Goal: Navigation & Orientation: Find specific page/section

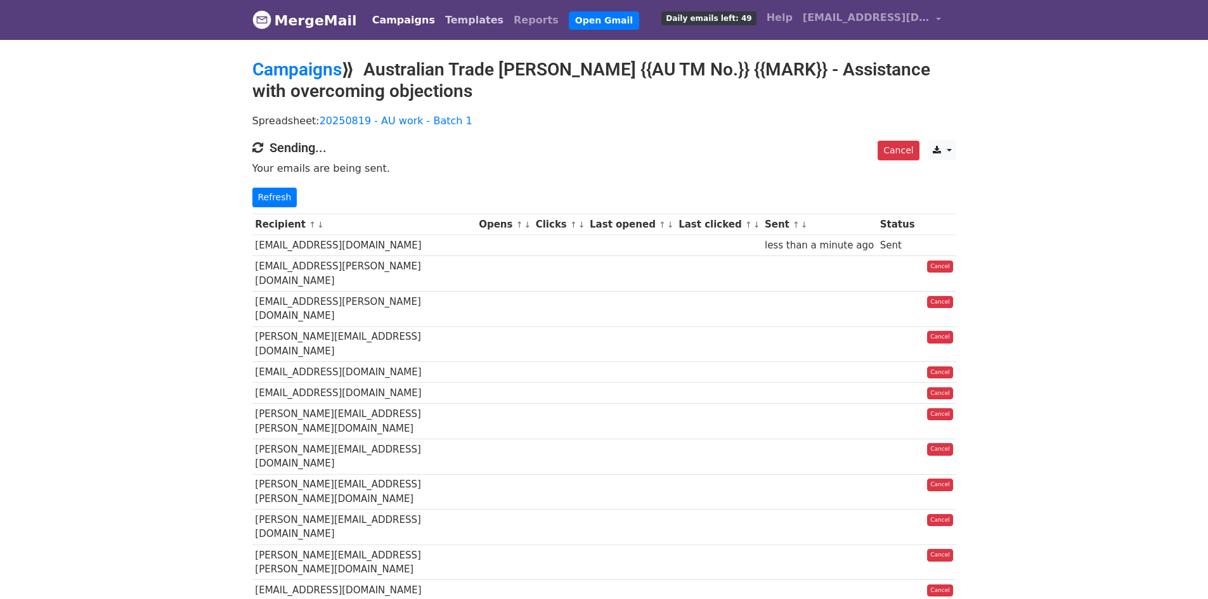
click at [453, 22] on link "Templates" at bounding box center [474, 20] width 68 height 25
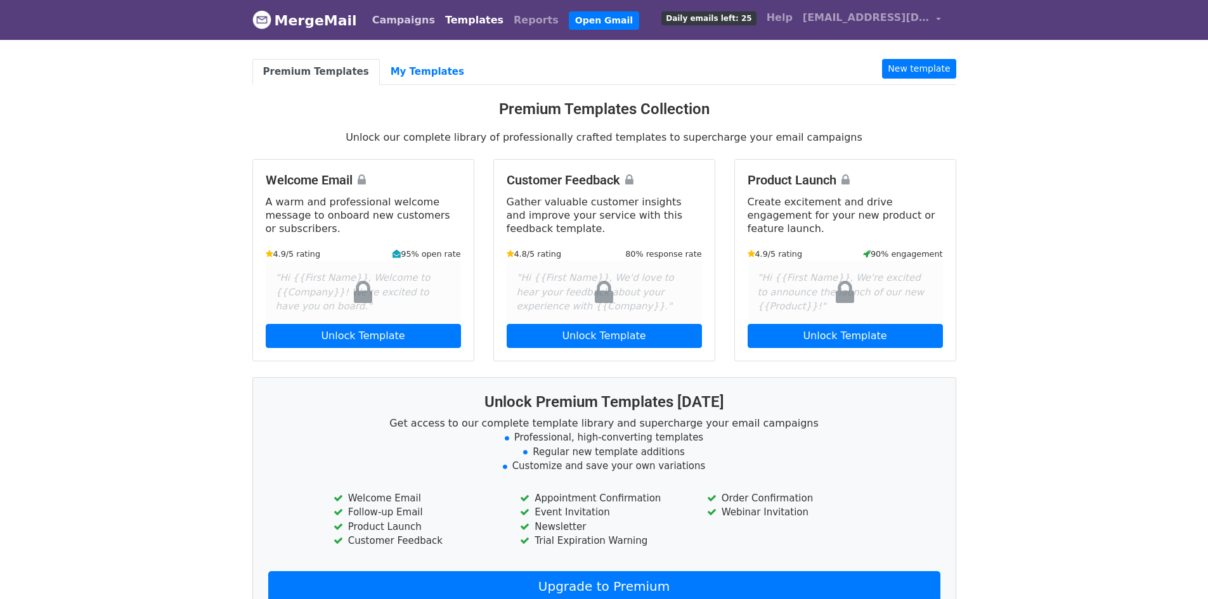
click at [405, 18] on link "Campaigns" at bounding box center [403, 20] width 73 height 25
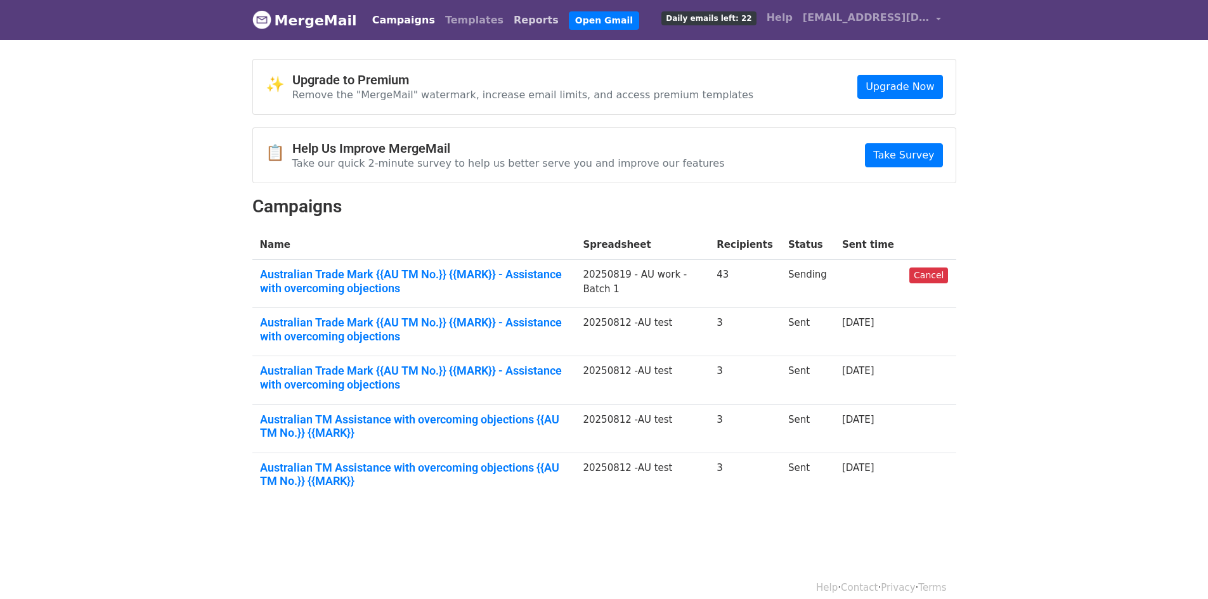
click at [508, 15] on link "Reports" at bounding box center [535, 20] width 55 height 25
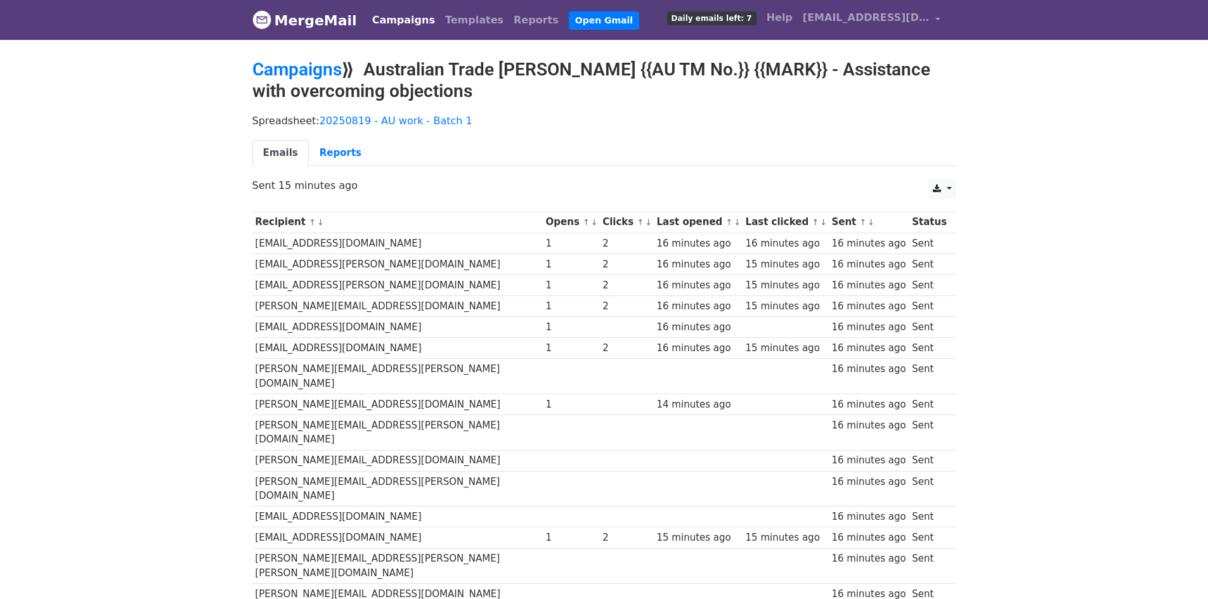
click at [319, 18] on link "MergeMail" at bounding box center [304, 20] width 105 height 27
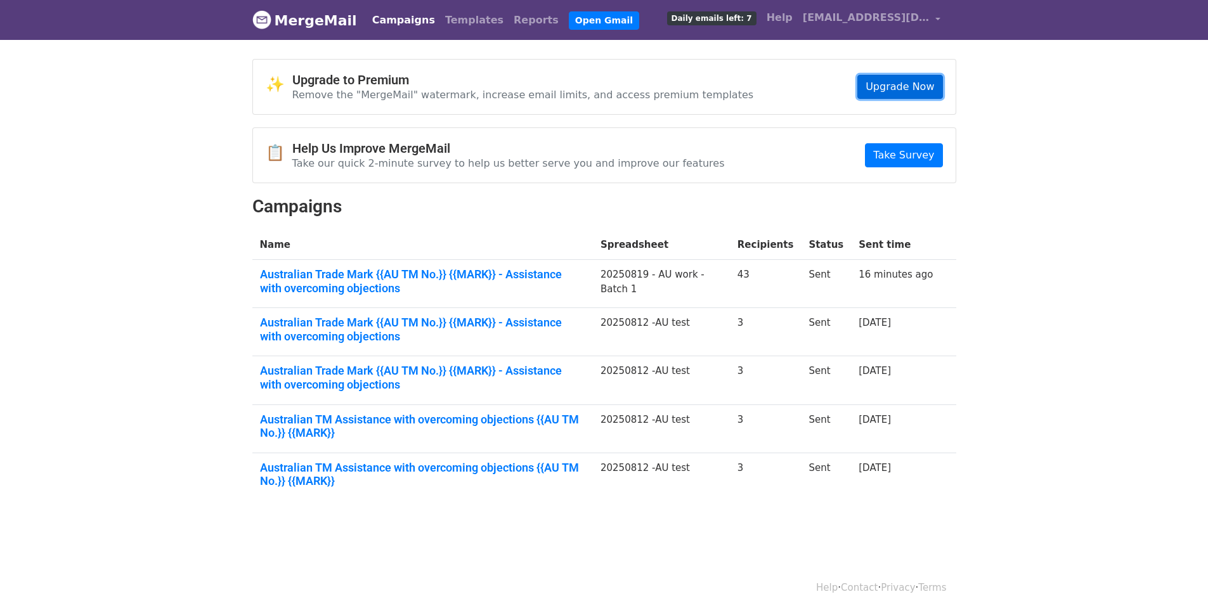
click at [892, 87] on link "Upgrade Now" at bounding box center [899, 87] width 85 height 24
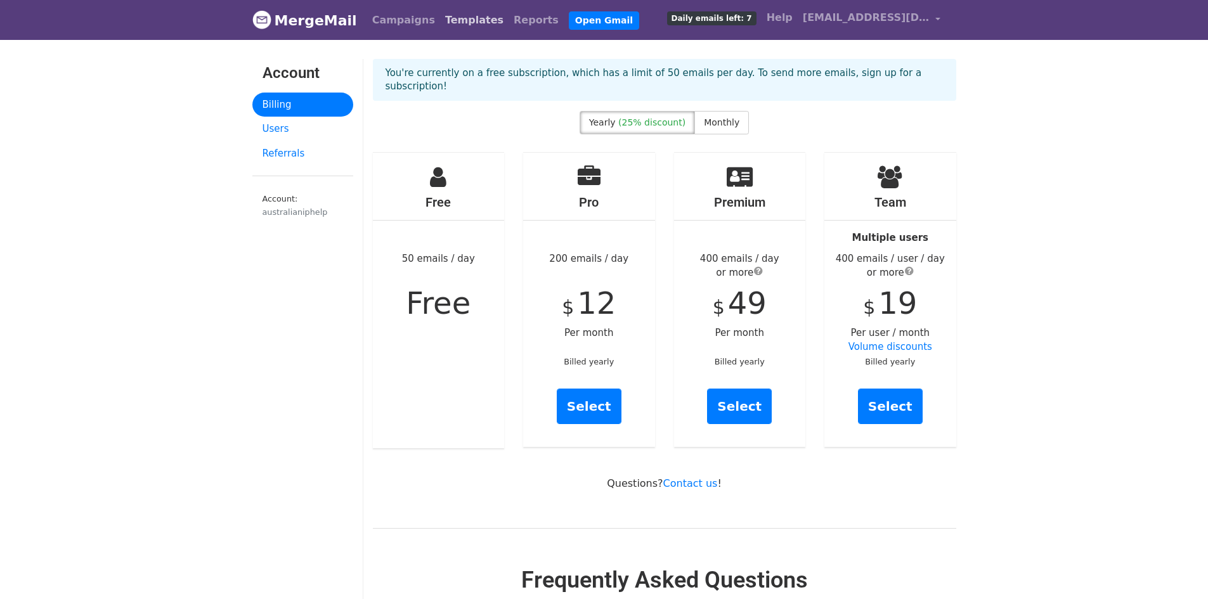
click at [444, 20] on link "Templates" at bounding box center [474, 20] width 68 height 25
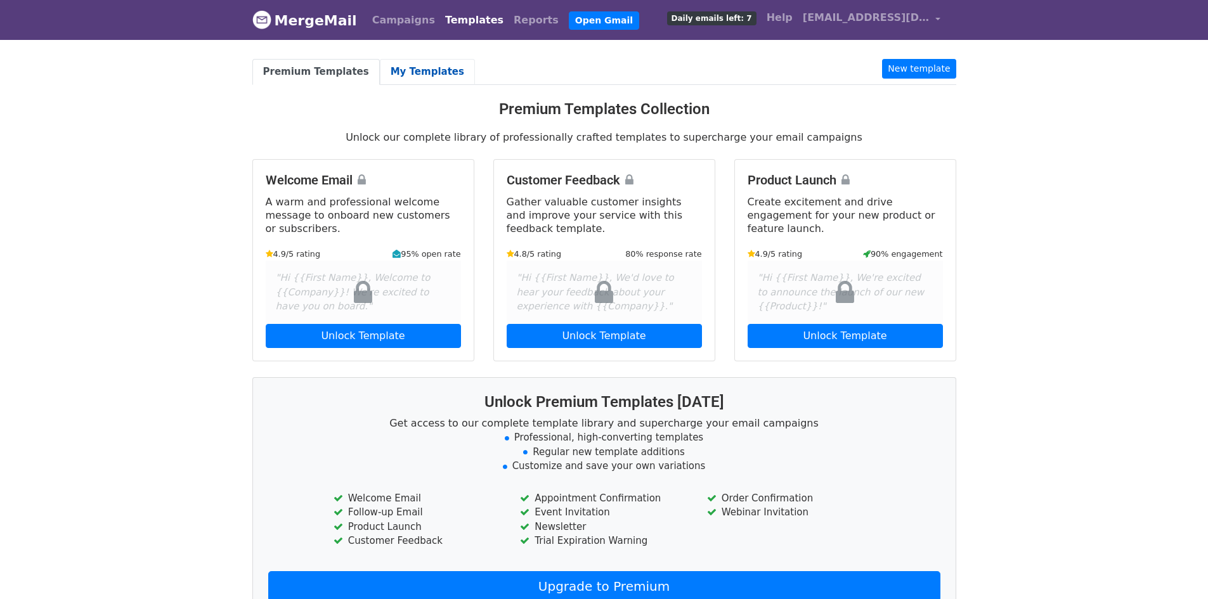
click at [417, 67] on link "My Templates" at bounding box center [427, 72] width 95 height 26
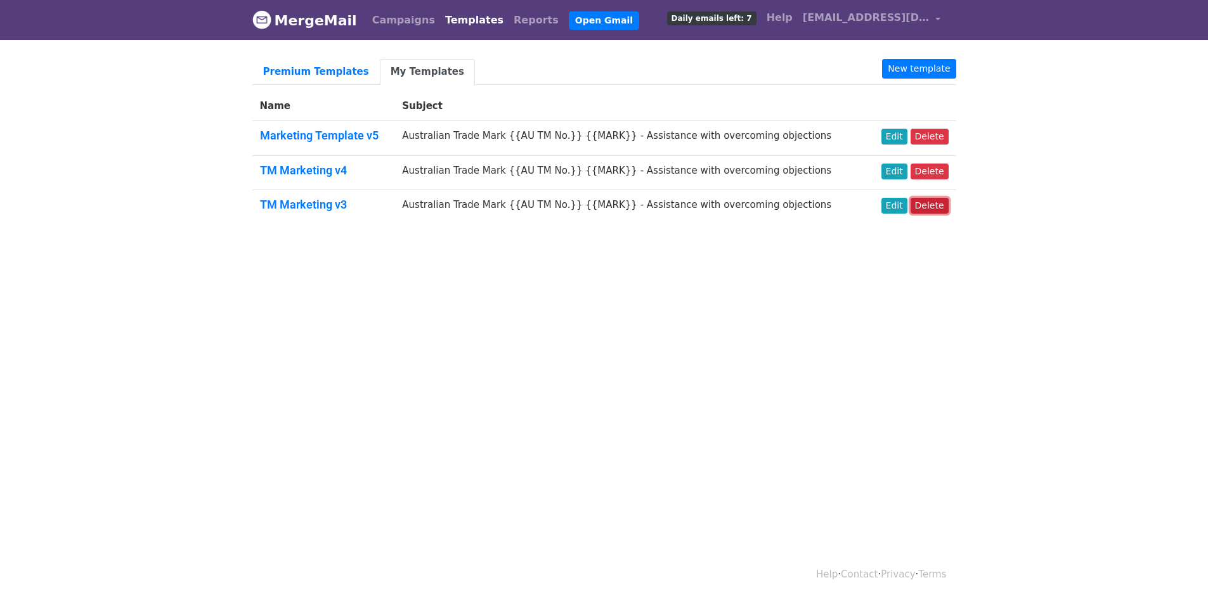
click at [937, 210] on link "Delete" at bounding box center [929, 206] width 38 height 16
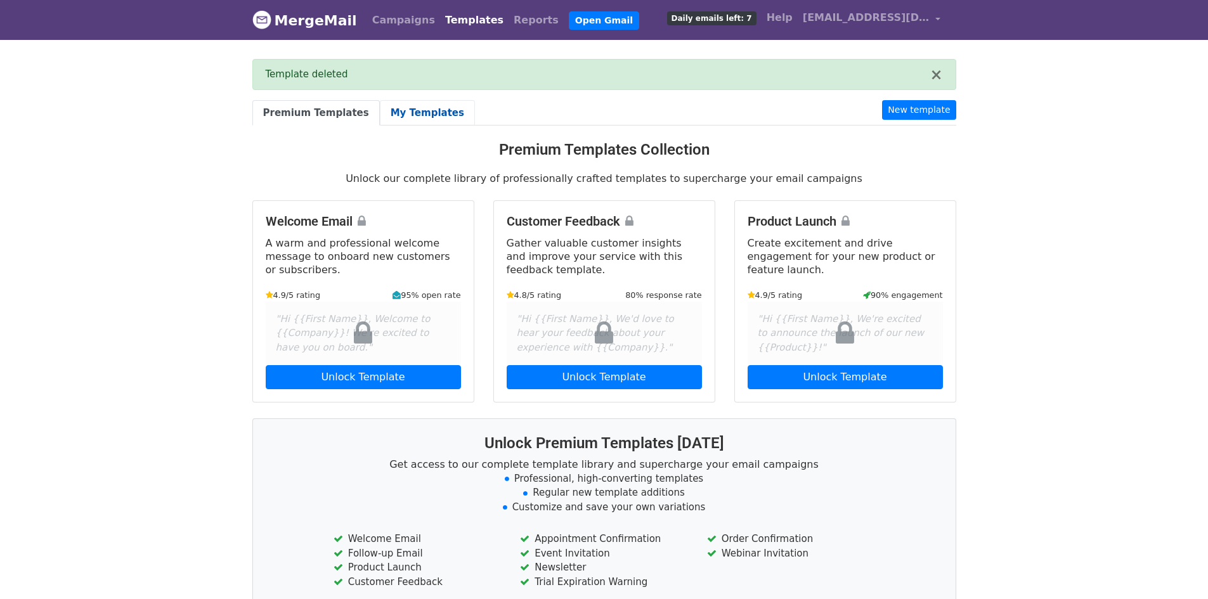
click at [418, 108] on link "My Templates" at bounding box center [427, 113] width 95 height 26
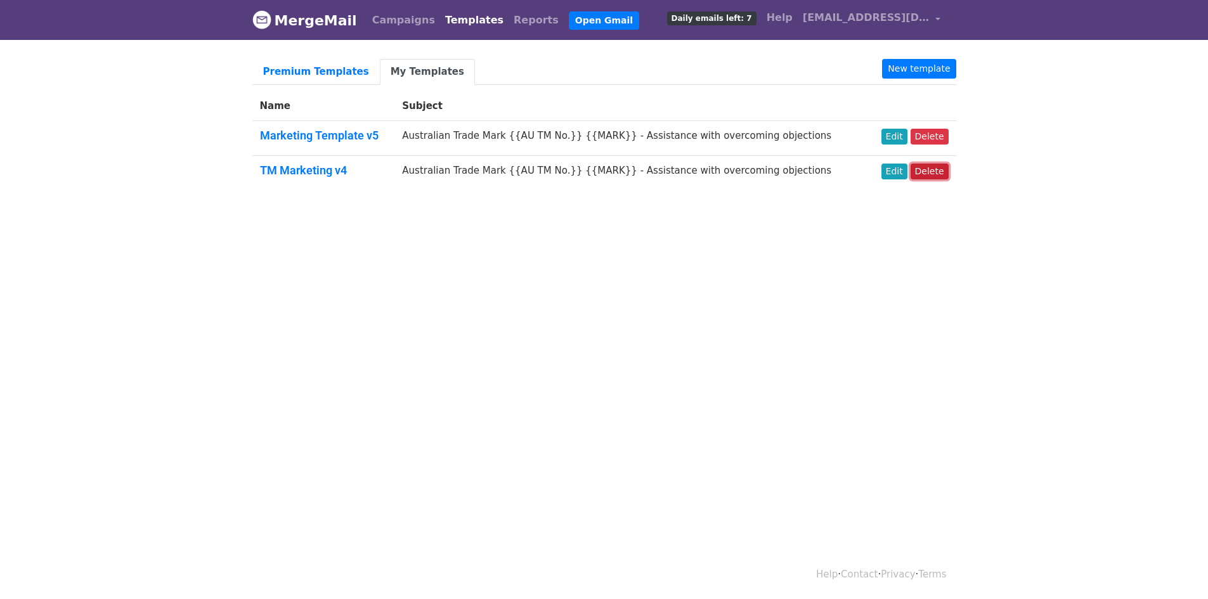
click at [936, 173] on link "Delete" at bounding box center [929, 172] width 38 height 16
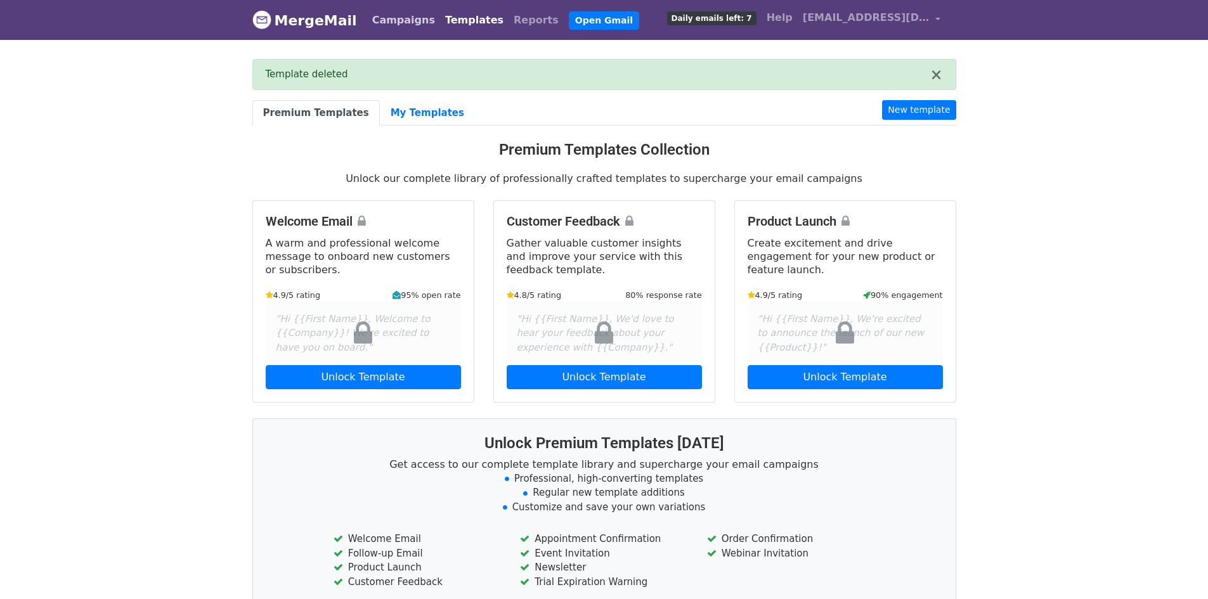
click at [375, 25] on link "Campaigns" at bounding box center [403, 20] width 73 height 25
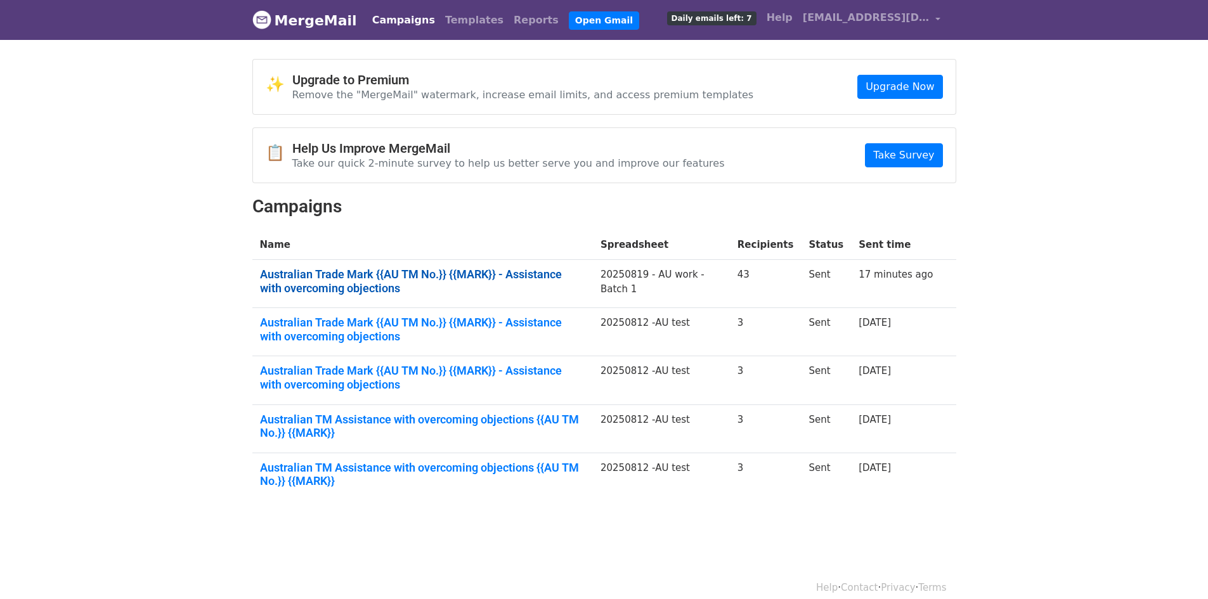
click at [363, 272] on link "Australian Trade Mark {{AU TM No.}} {{MARK}} - Assistance with overcoming objec…" at bounding box center [422, 280] width 325 height 27
